Goal: Communication & Community: Connect with others

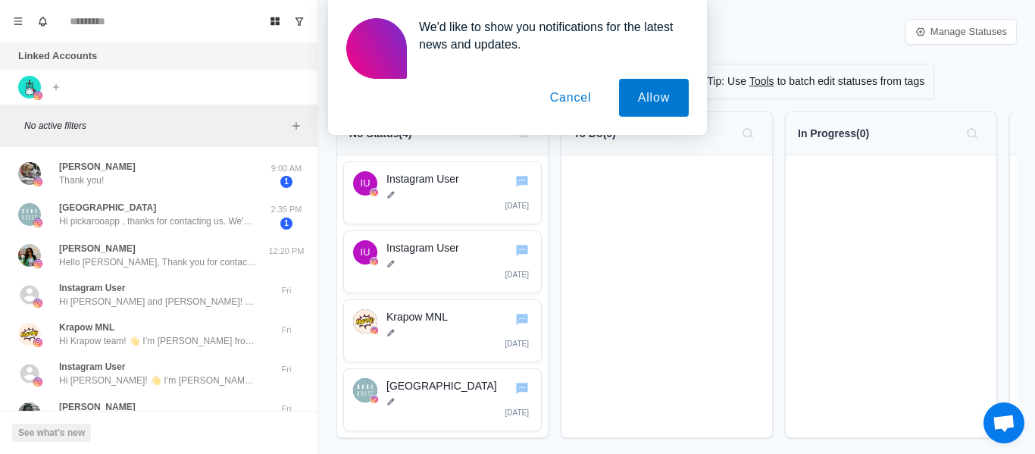
click at [558, 106] on button "Cancel" at bounding box center [571, 98] width 80 height 38
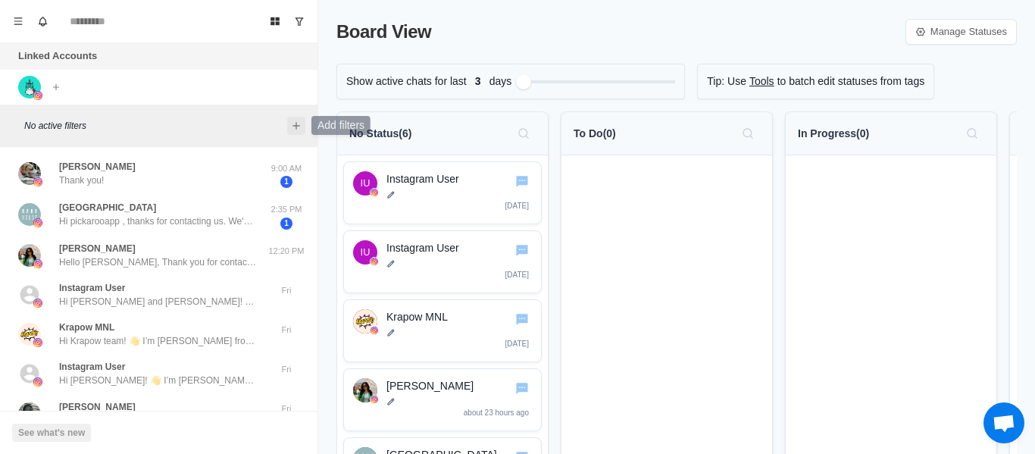
click at [292, 123] on icon "Add filters" at bounding box center [296, 126] width 12 height 12
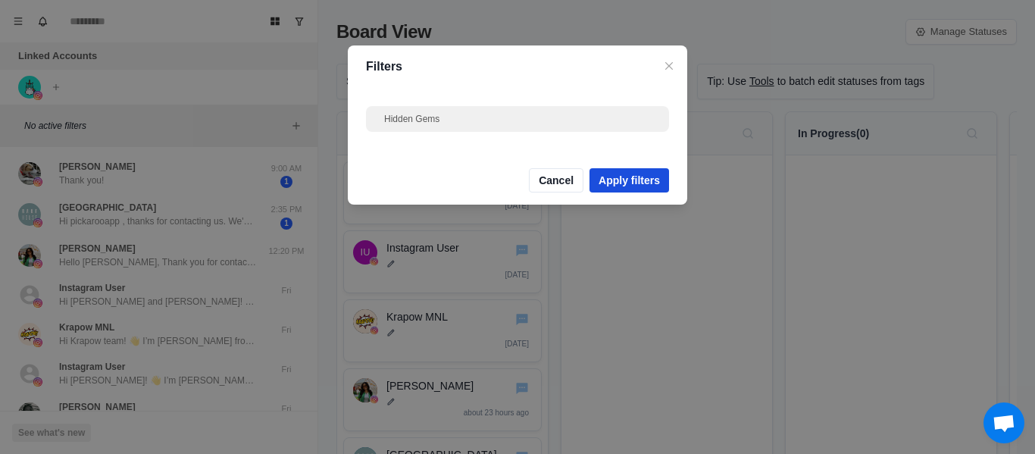
click at [617, 179] on button "Apply filters" at bounding box center [629, 180] width 80 height 24
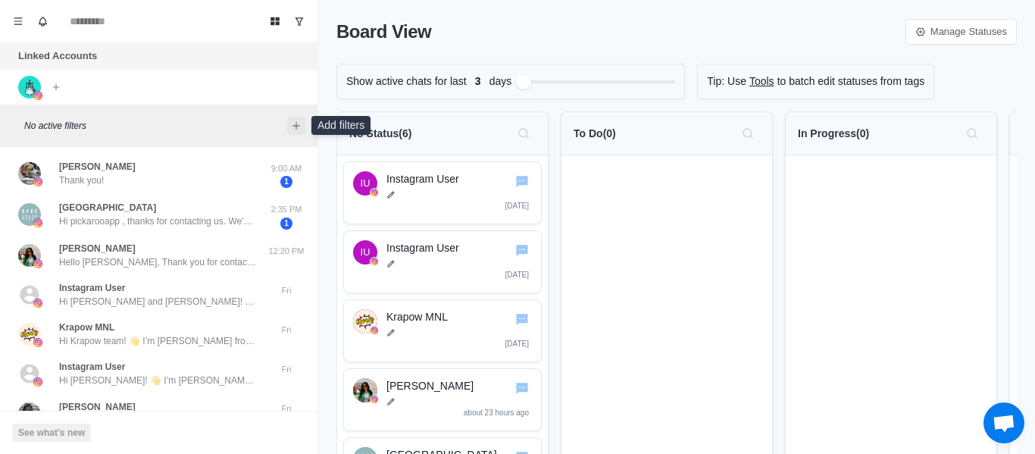
click at [305, 124] on button "Add filters" at bounding box center [296, 126] width 18 height 18
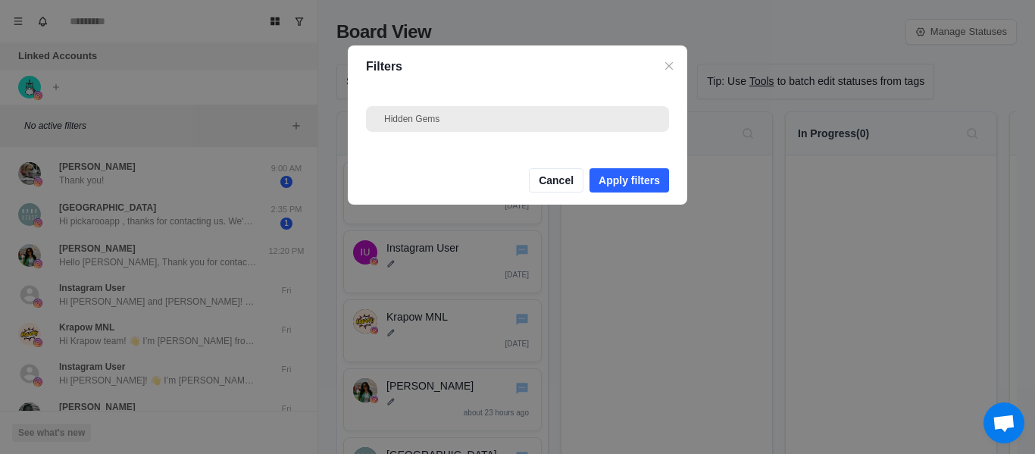
click at [495, 120] on div "Hidden Gems" at bounding box center [517, 119] width 267 height 14
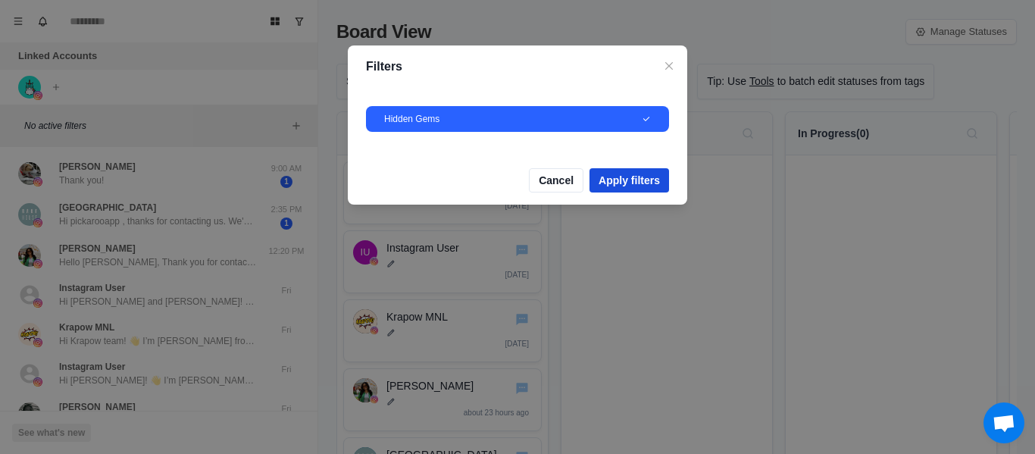
click at [624, 174] on button "Apply filters" at bounding box center [629, 180] width 80 height 24
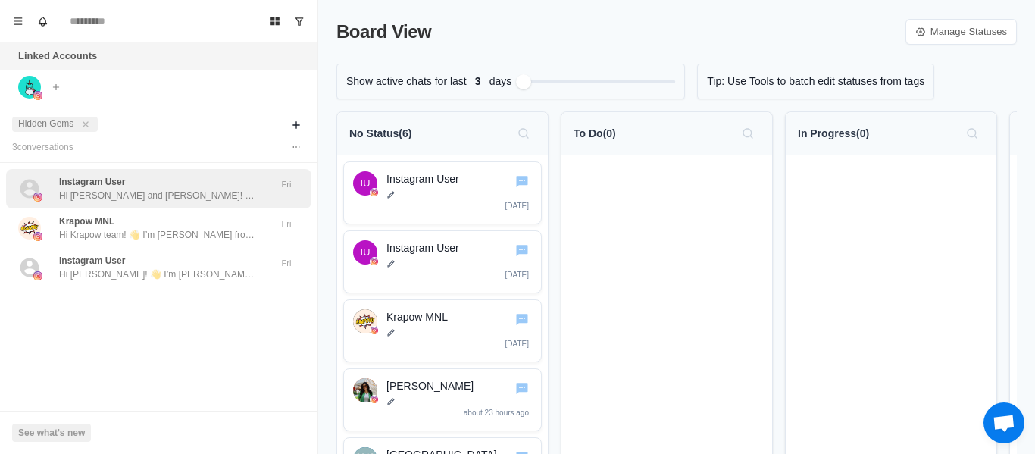
click at [181, 185] on div "Instagram User Hi Angela and Simon! 👋 I’m Macoy from Pickaroo (a grocery & food…" at bounding box center [157, 188] width 197 height 27
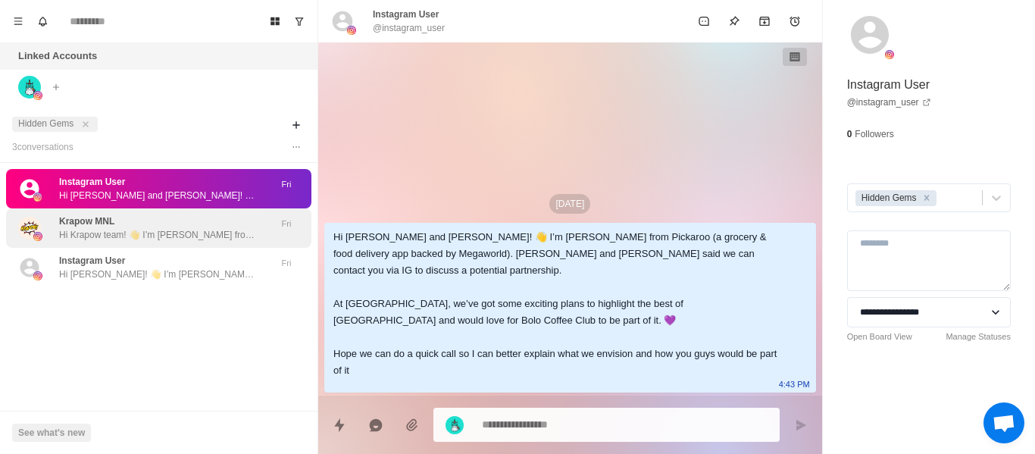
click at [204, 238] on p "Hi Krapow team! 👋 I’m [PERSON_NAME] from Pickaroo (a grocery & food delivery ap…" at bounding box center [157, 235] width 197 height 14
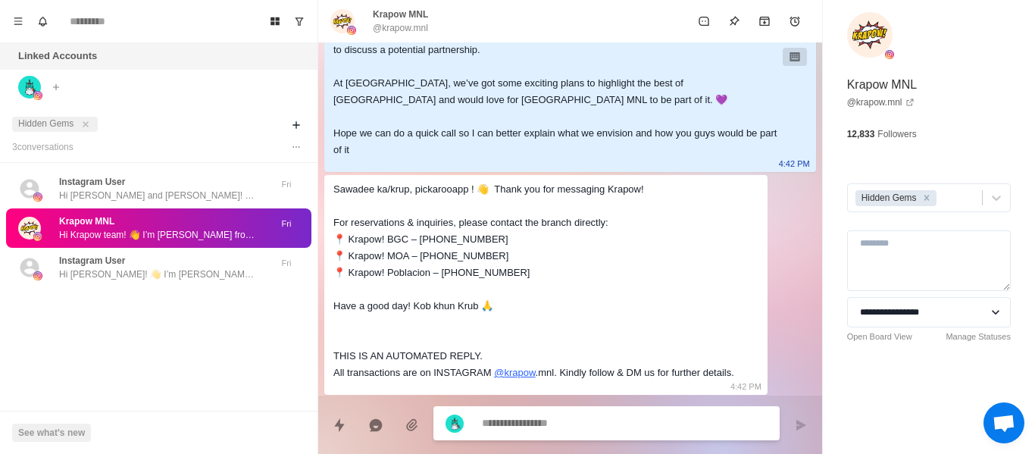
scroll to position [92, 0]
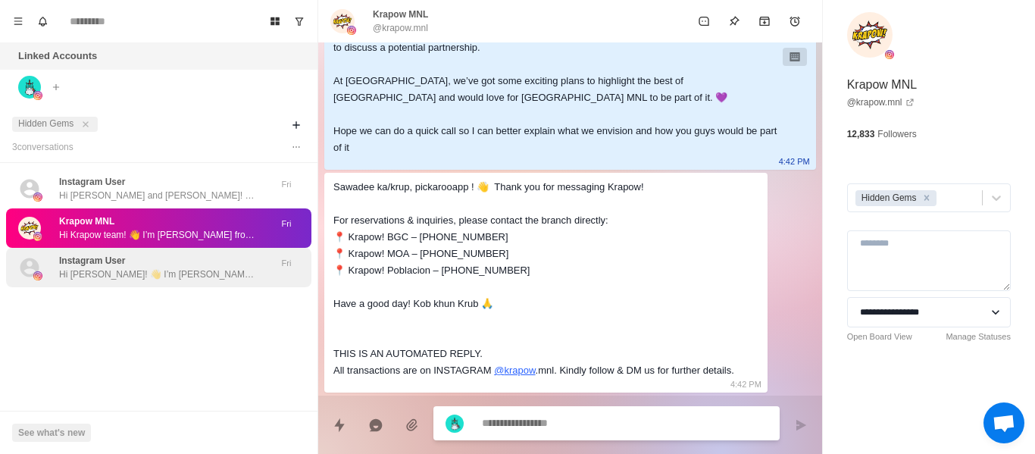
click at [114, 269] on p "Hi [PERSON_NAME]! 👋 I’m [PERSON_NAME] from Pickaroo (a grocery & food delivery …" at bounding box center [157, 274] width 197 height 14
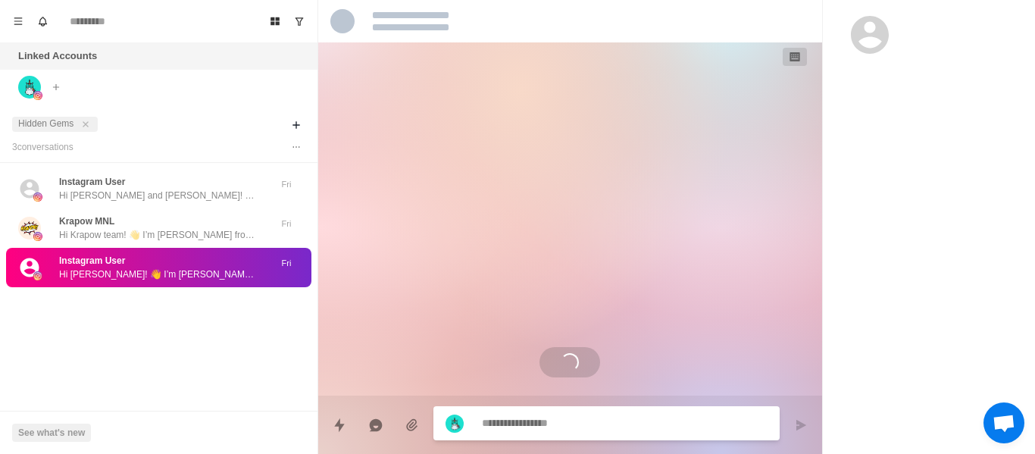
scroll to position [0, 0]
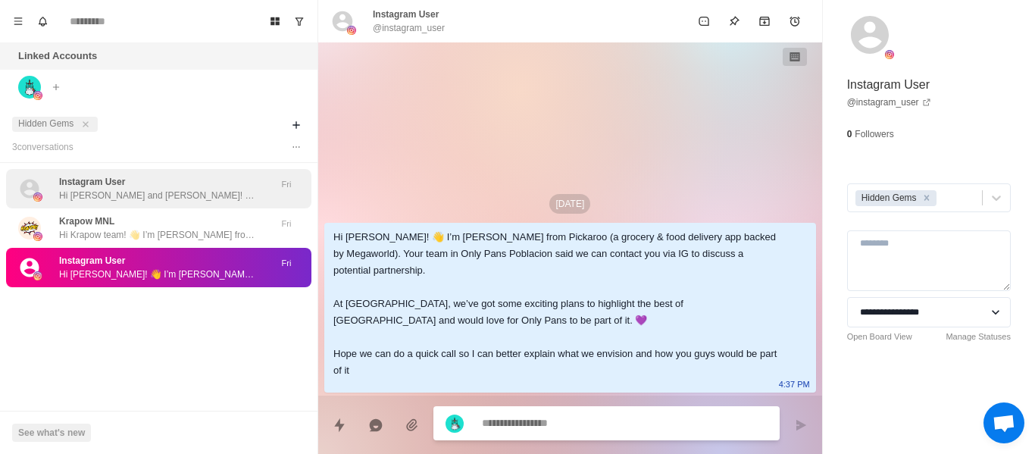
click at [173, 200] on p "Hi [PERSON_NAME] and [PERSON_NAME]! 👋 I’m [PERSON_NAME] from Pickaroo (a grocer…" at bounding box center [157, 196] width 197 height 14
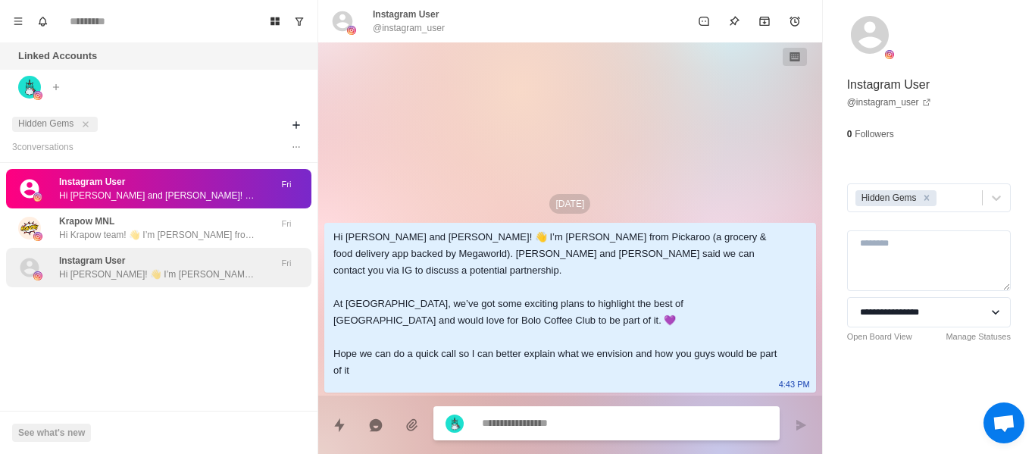
drag, startPoint x: 180, startPoint y: 266, endPoint x: 181, endPoint y: 258, distance: 7.7
click at [181, 263] on div "Instagram User Hi Audrey! 👋 I’m Macoy from Pickaroo (a grocery & food delivery …" at bounding box center [157, 267] width 197 height 27
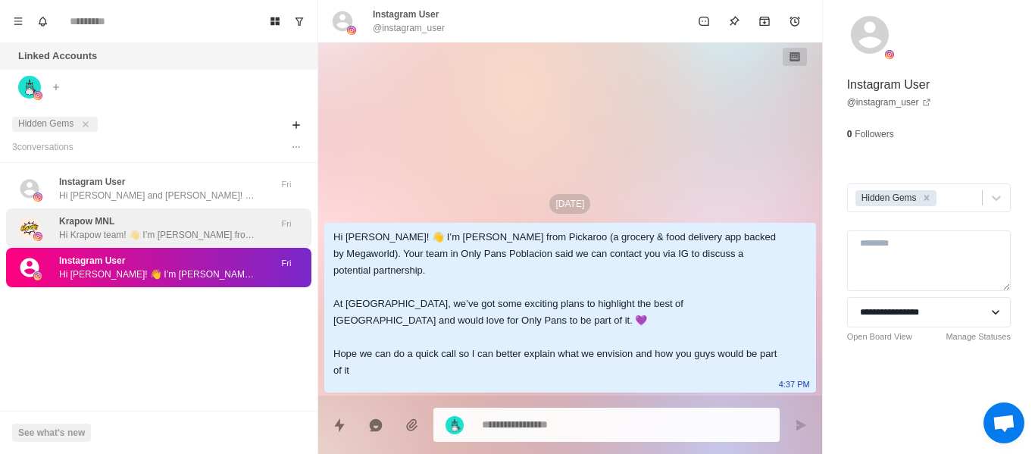
click at [165, 228] on p "Hi Krapow team! 👋 I’m [PERSON_NAME] from Pickaroo (a grocery & food delivery ap…" at bounding box center [157, 235] width 197 height 14
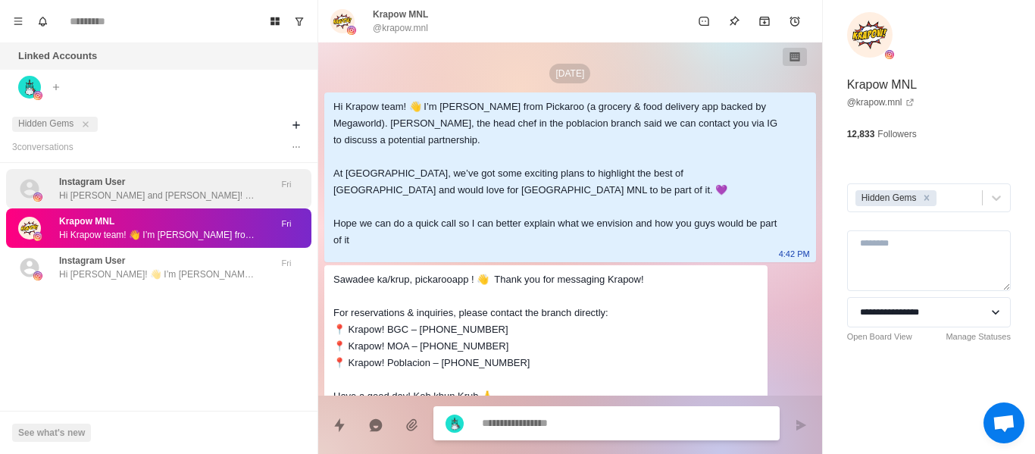
scroll to position [92, 0]
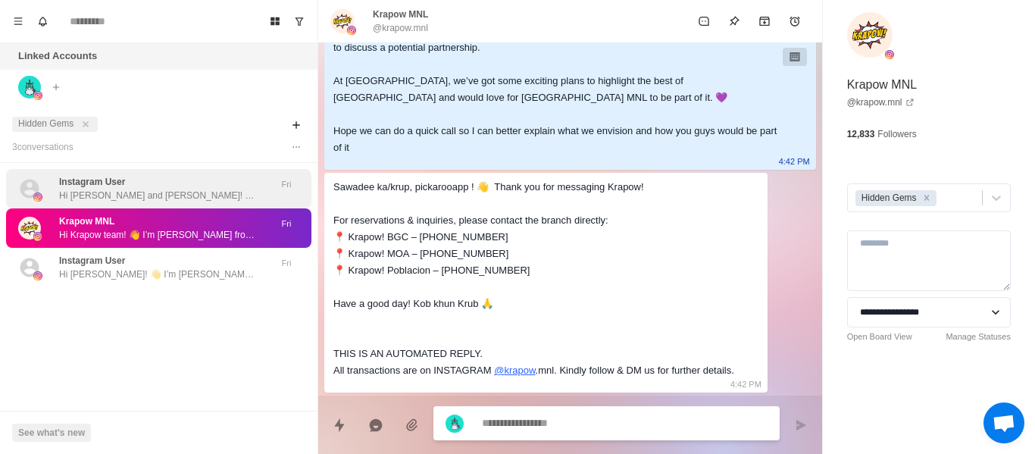
click at [172, 183] on div "Instagram User Hi Angela and Simon! 👋 I’m Macoy from Pickaroo (a grocery & food…" at bounding box center [157, 188] width 197 height 27
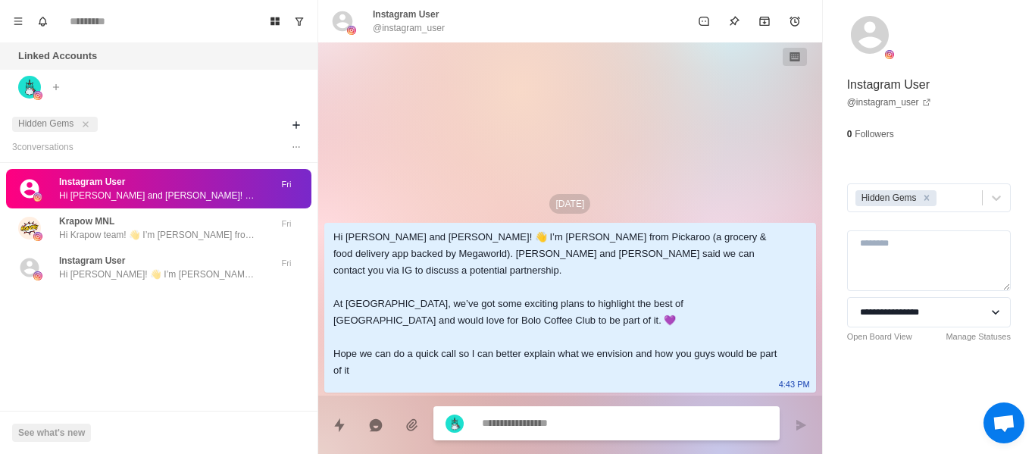
scroll to position [0, 0]
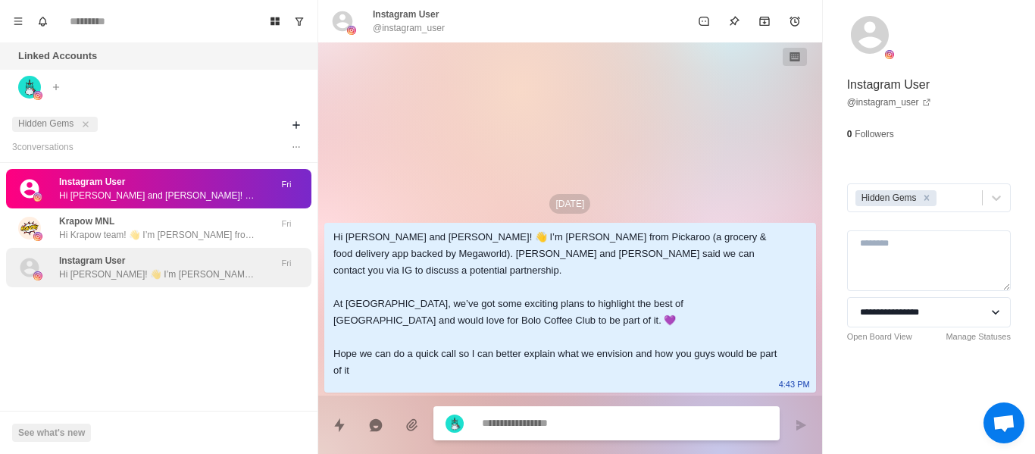
click at [190, 286] on div "Instagram User Hi Audrey! 👋 I’m Macoy from Pickaroo (a grocery & food delivery …" at bounding box center [158, 267] width 305 height 39
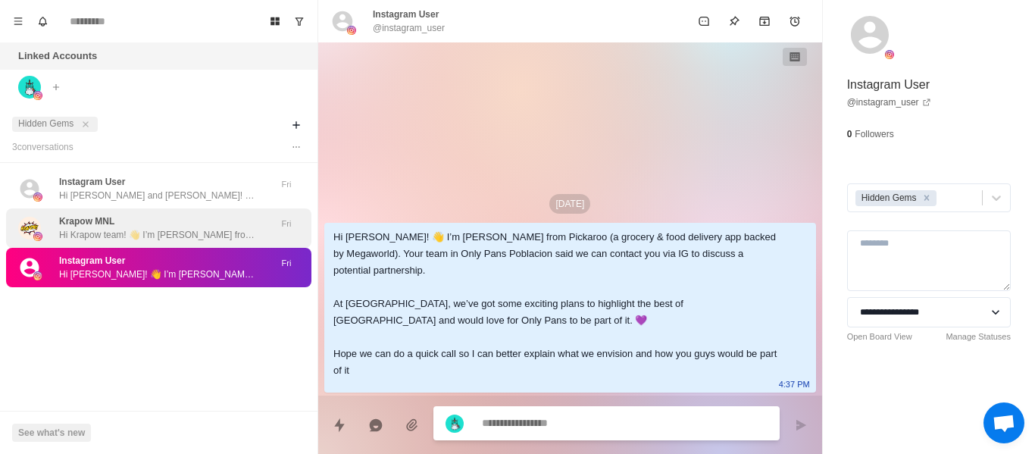
click at [186, 236] on p "Hi Krapow team! 👋 I’m [PERSON_NAME] from Pickaroo (a grocery & food delivery ap…" at bounding box center [157, 235] width 197 height 14
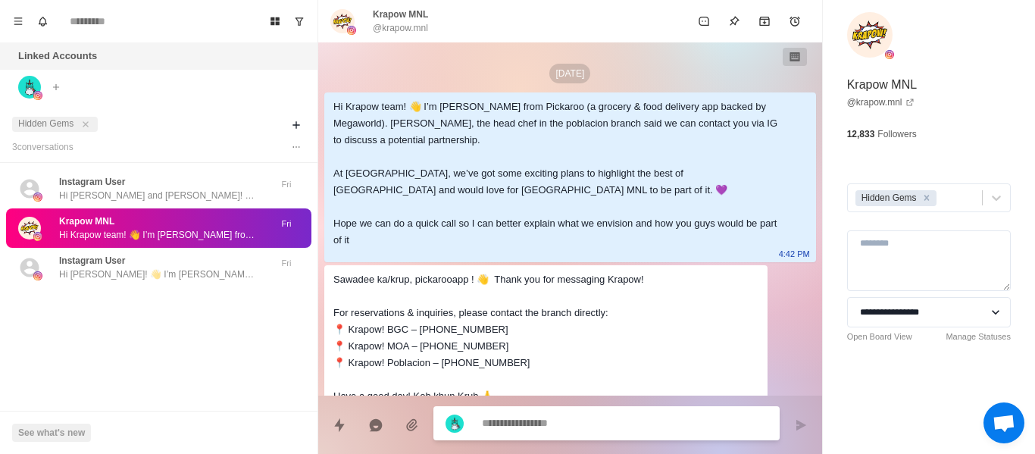
scroll to position [92, 0]
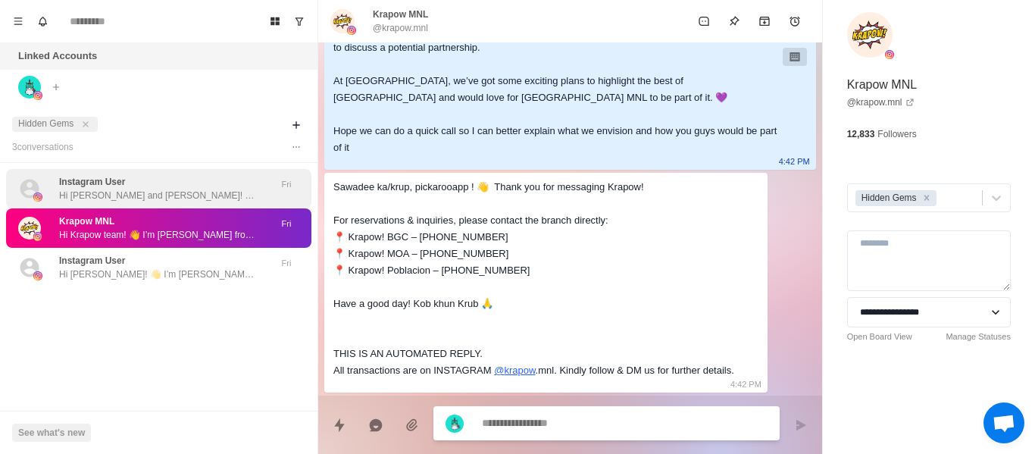
click at [189, 189] on p "Hi [PERSON_NAME] and [PERSON_NAME]! 👋 I’m [PERSON_NAME] from Pickaroo (a grocer…" at bounding box center [157, 196] width 197 height 14
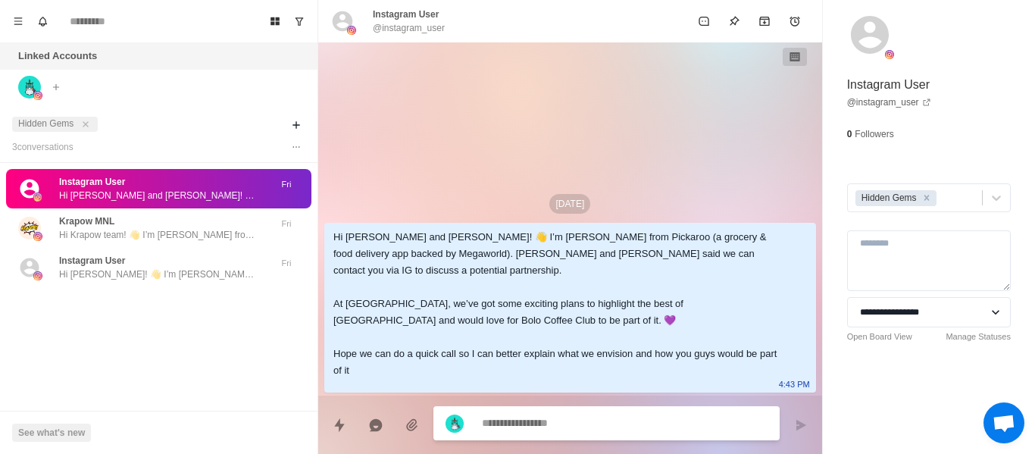
scroll to position [0, 0]
type textarea "*"
